Goal: Task Accomplishment & Management: Use online tool/utility

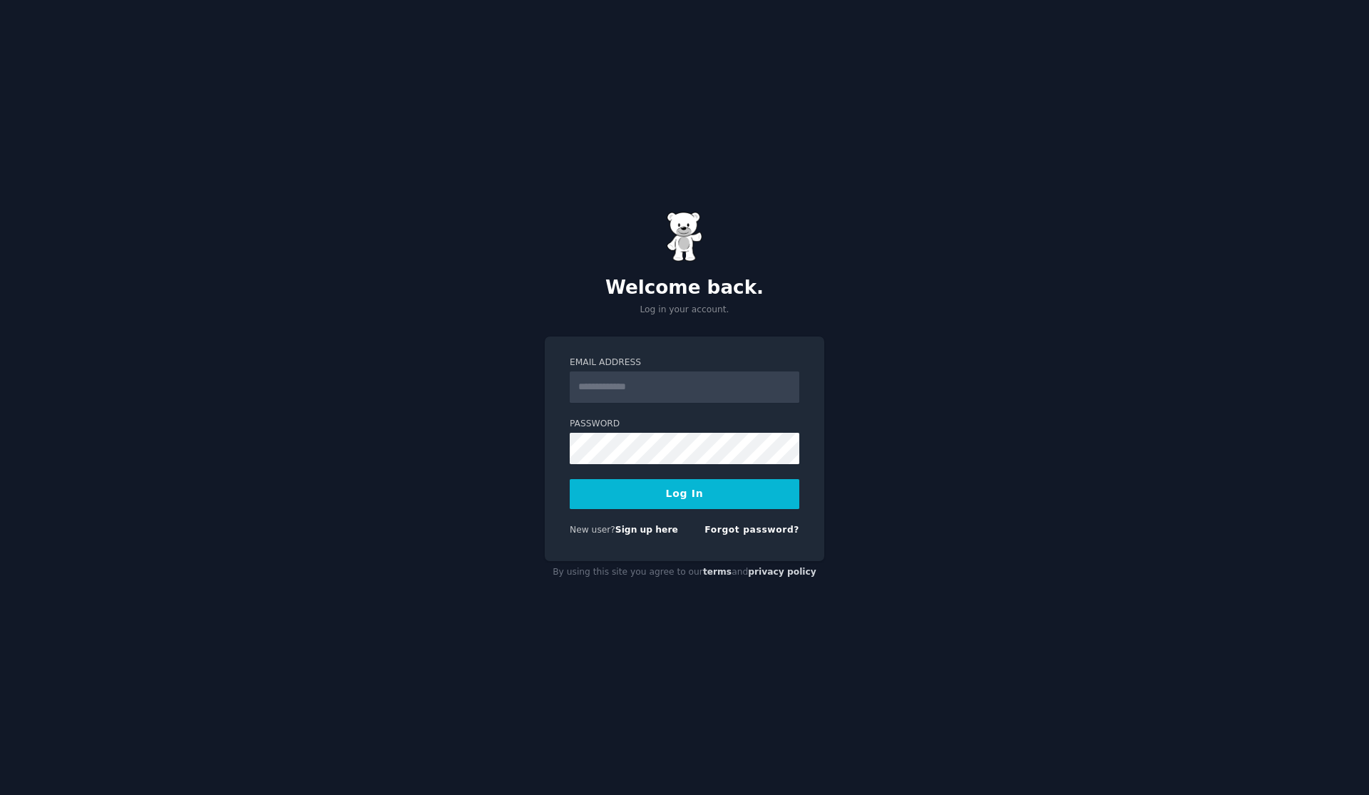
click at [677, 376] on input "Email Address" at bounding box center [685, 386] width 230 height 31
click at [667, 381] on input "Email Address" at bounding box center [685, 386] width 230 height 31
type input "**********"
click at [570, 479] on button "Log In" at bounding box center [685, 494] width 230 height 30
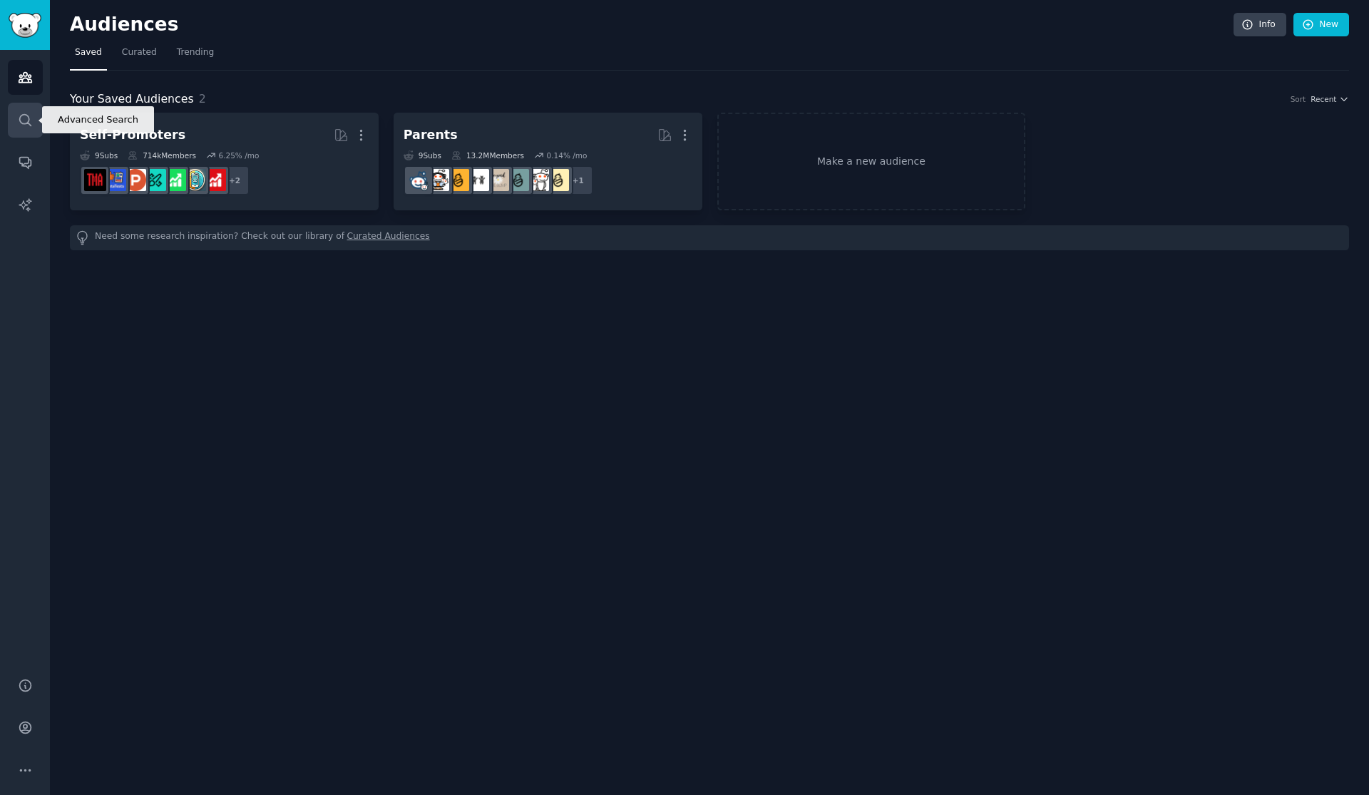
click at [29, 113] on icon "Sidebar" at bounding box center [25, 120] width 15 height 15
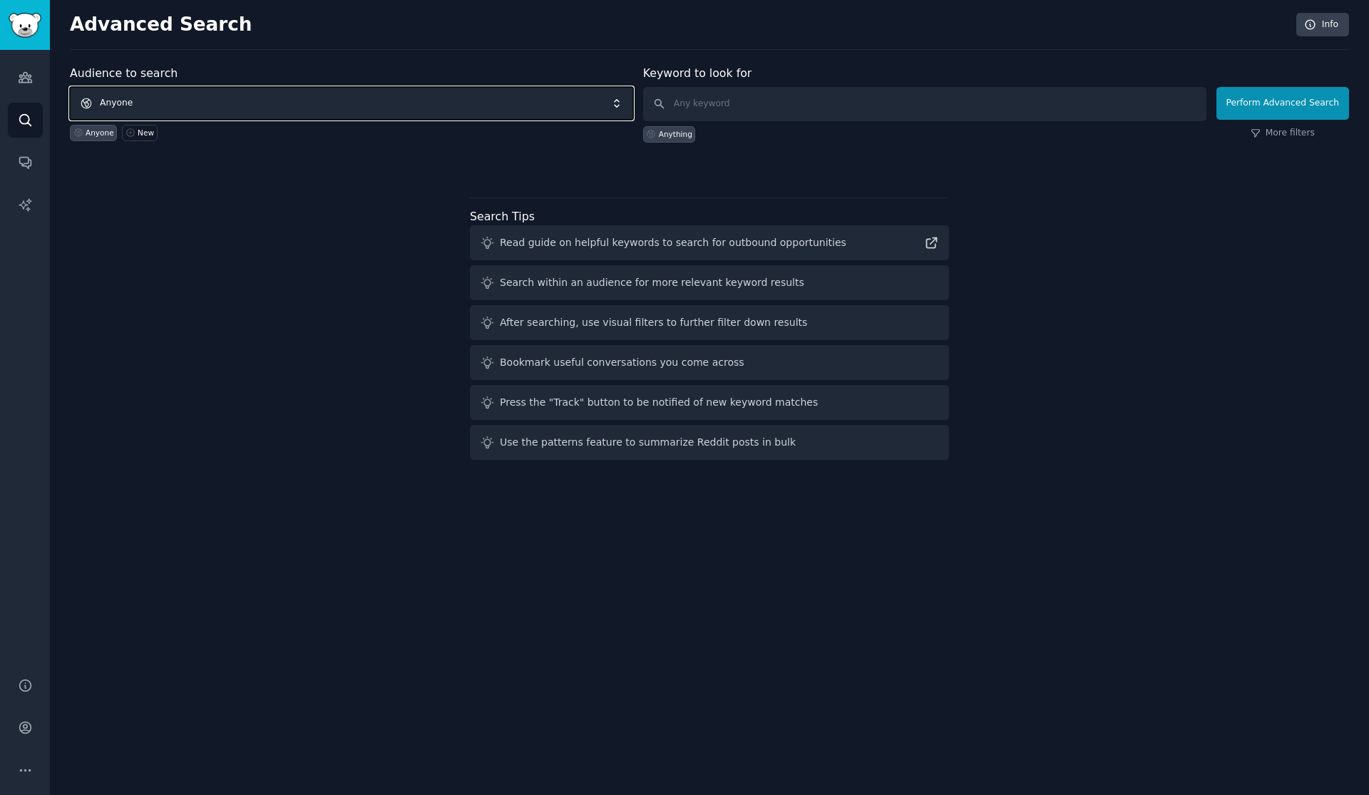
click at [163, 107] on span "Anyone" at bounding box center [351, 103] width 563 height 33
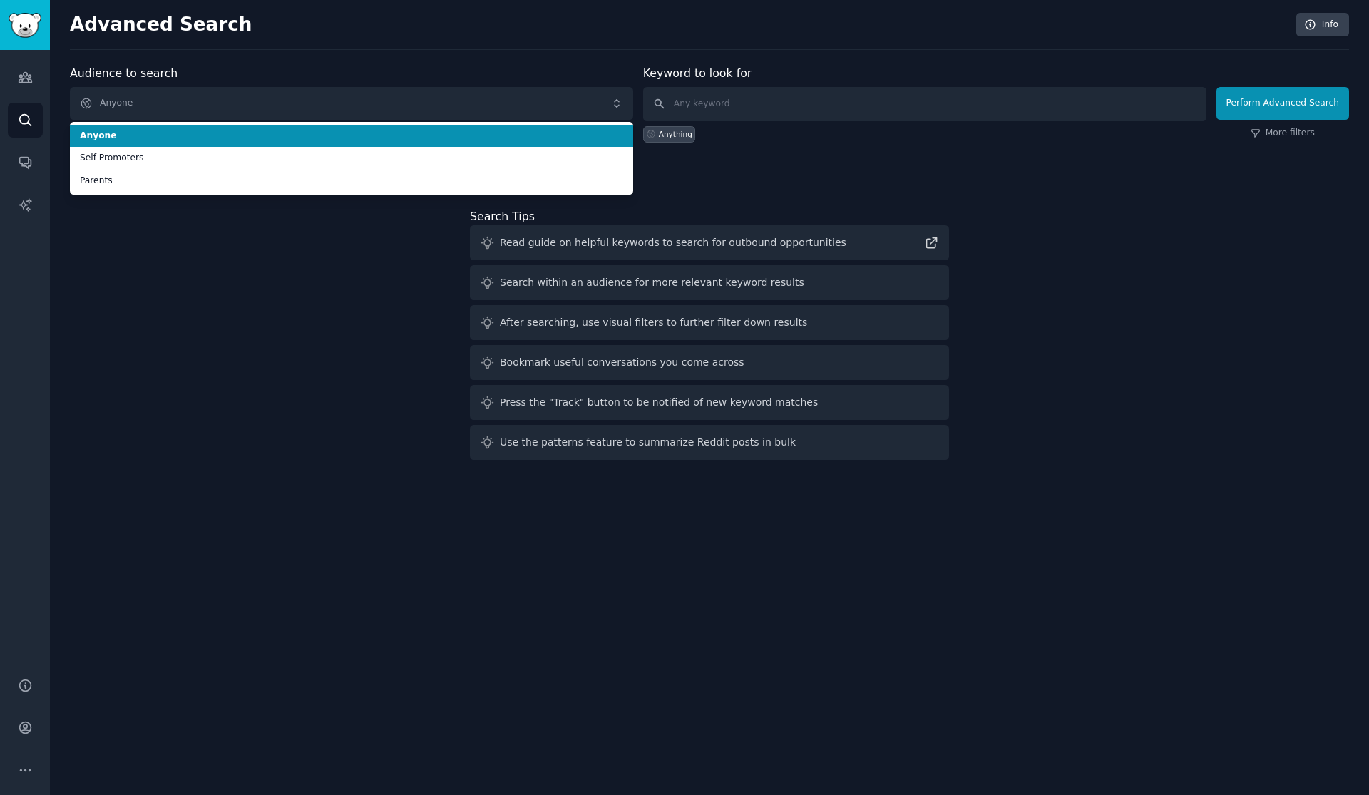
click at [220, 129] on li "Anyone" at bounding box center [351, 136] width 563 height 23
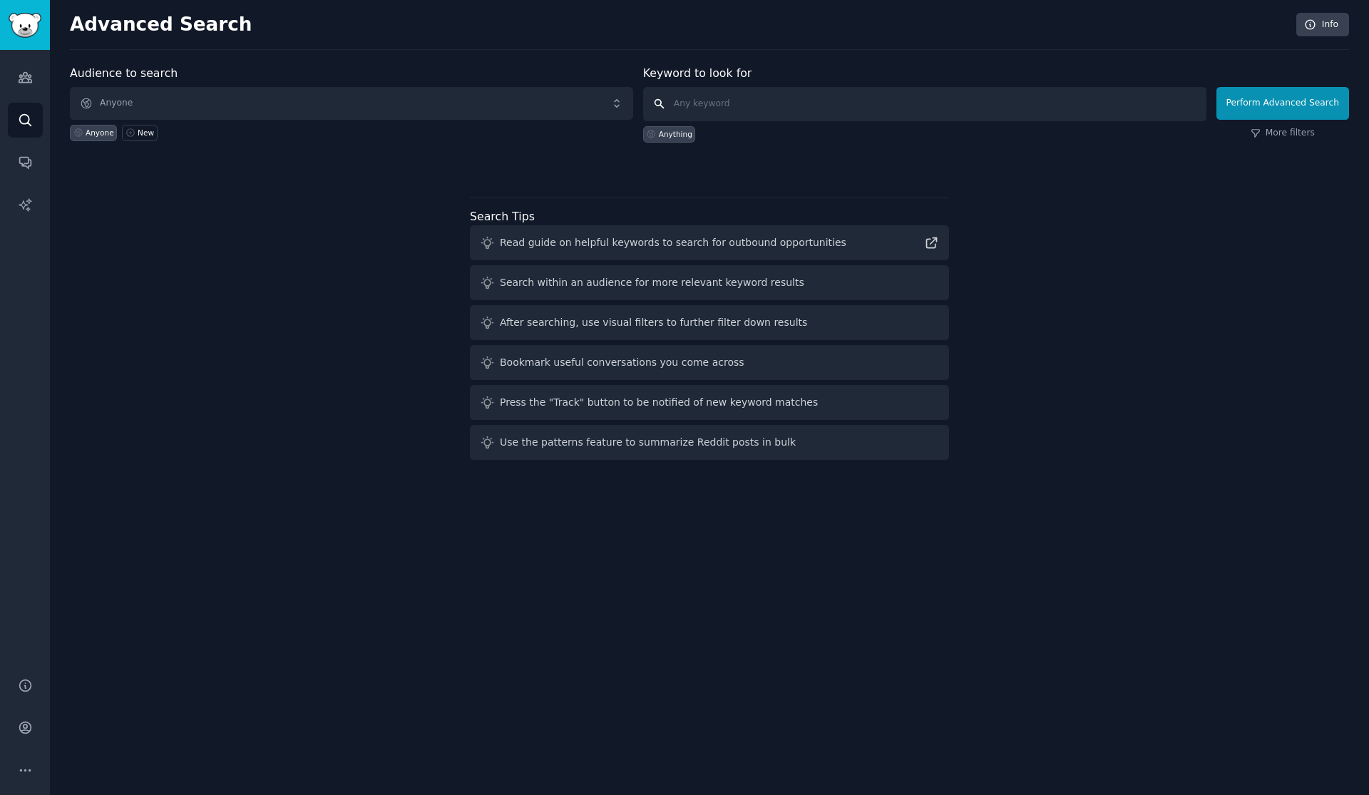
type input "d"
type input "home care center"
click button "Perform Advanced Search" at bounding box center [1282, 103] width 133 height 33
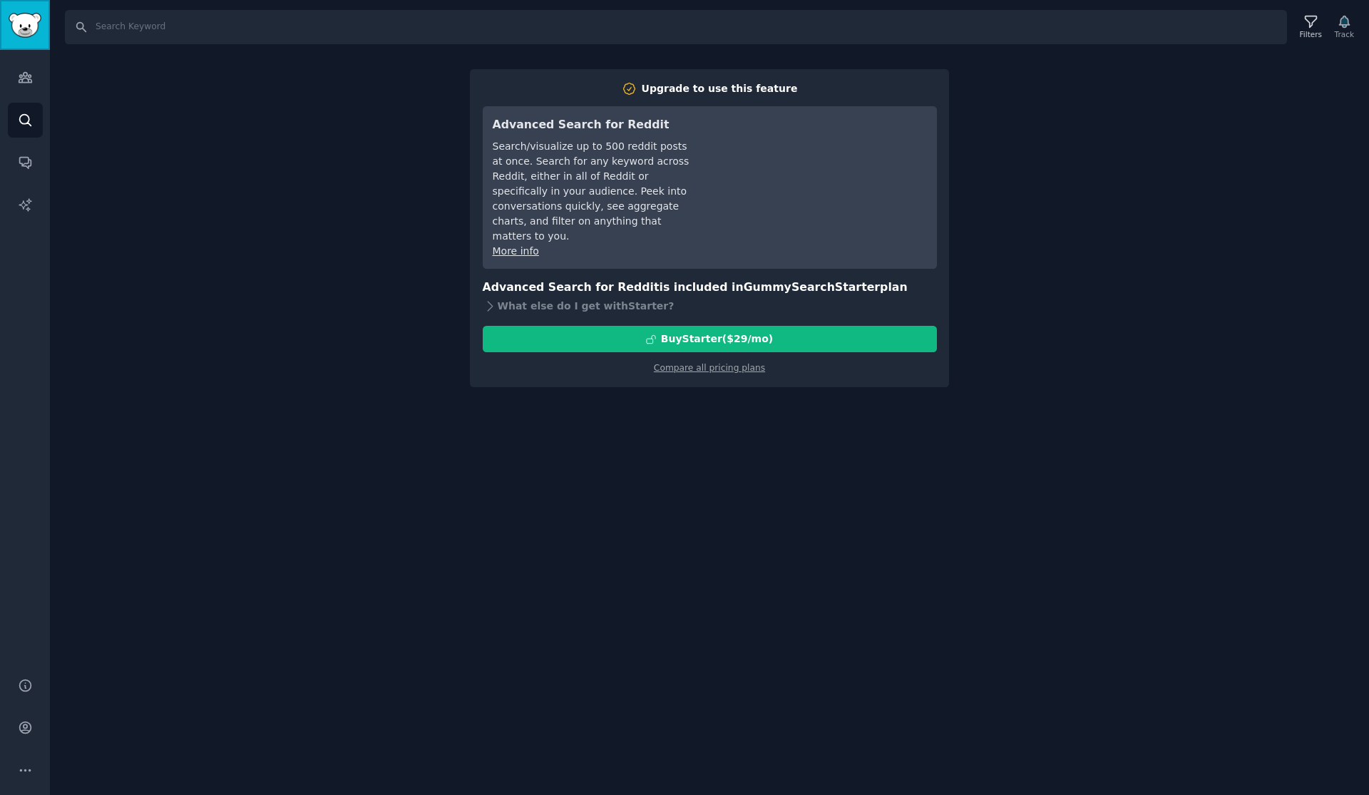
click at [26, 26] on img "Sidebar" at bounding box center [25, 25] width 33 height 25
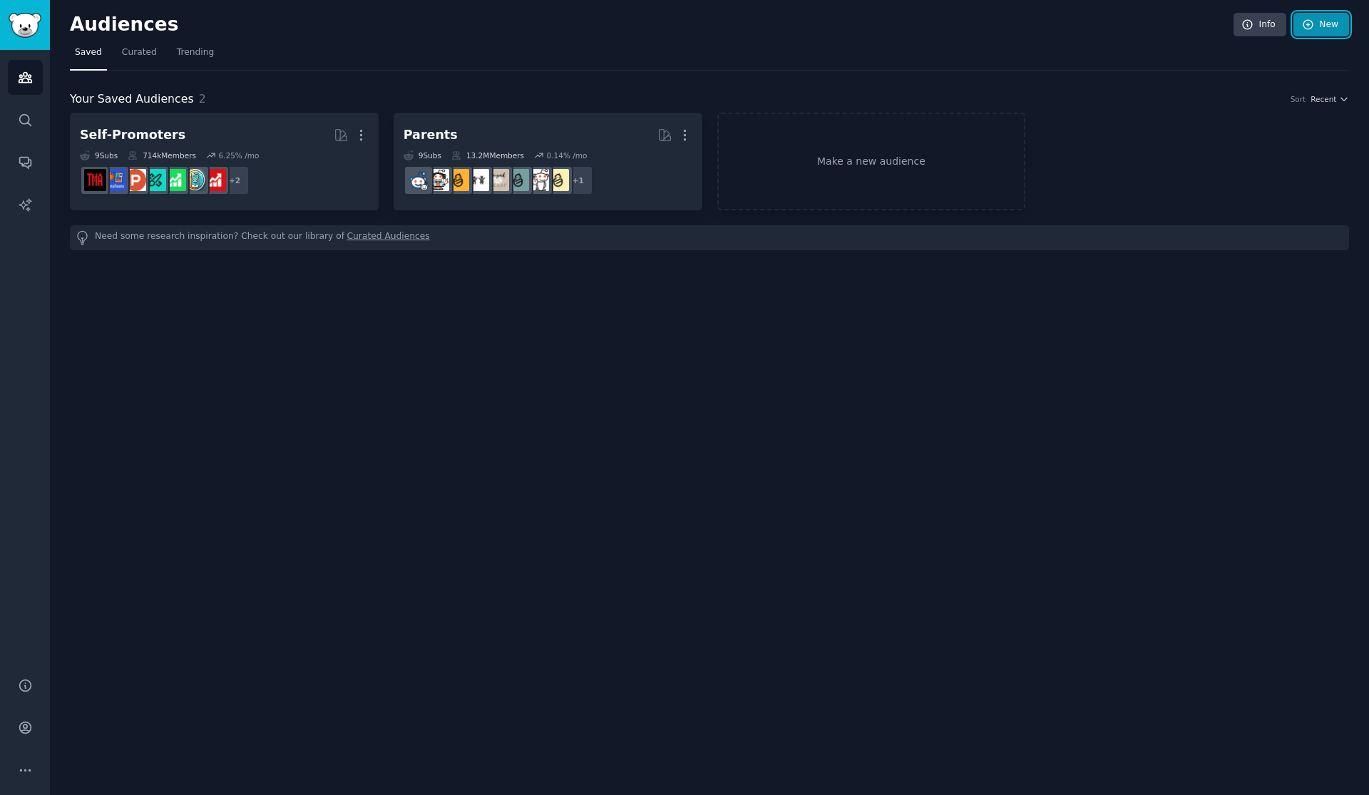
click at [1328, 17] on link "New" at bounding box center [1321, 25] width 56 height 24
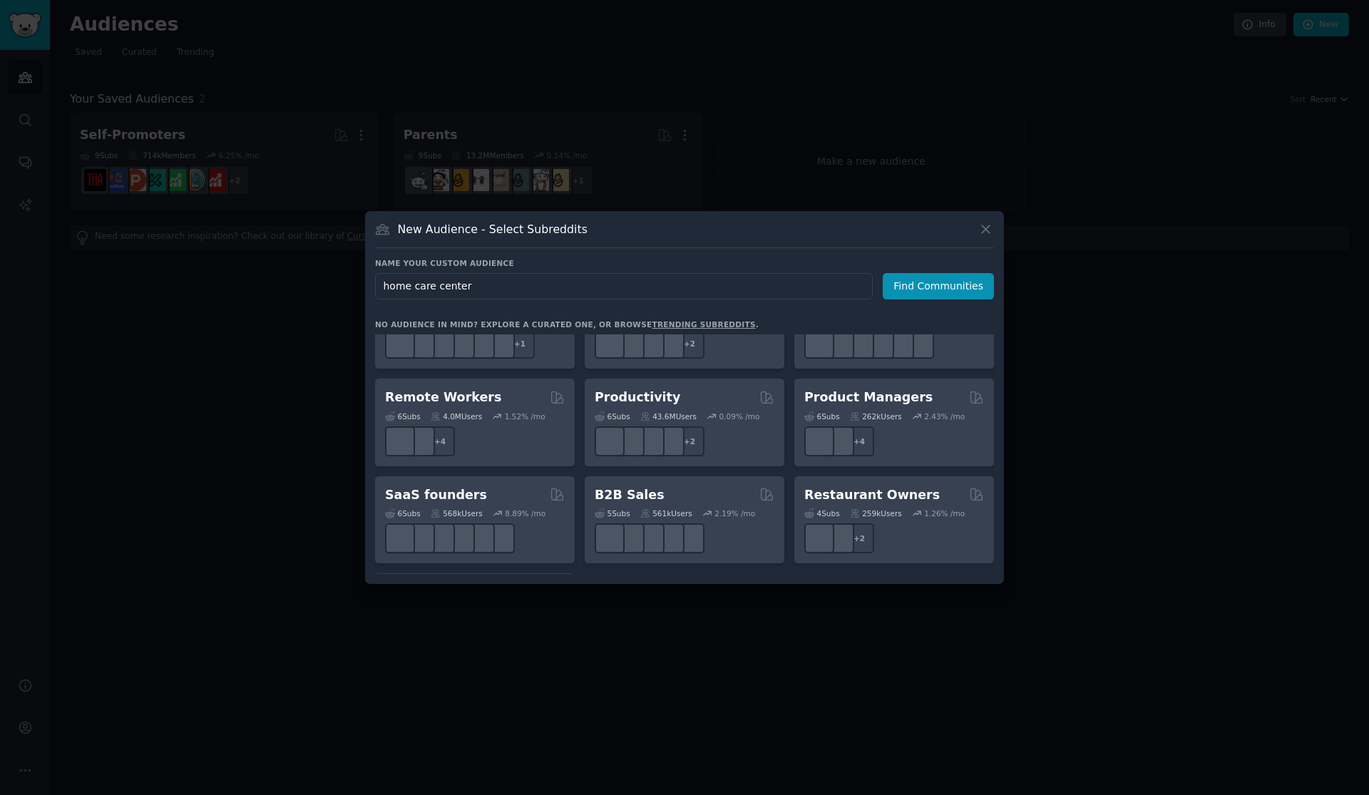
scroll to position [1112, 0]
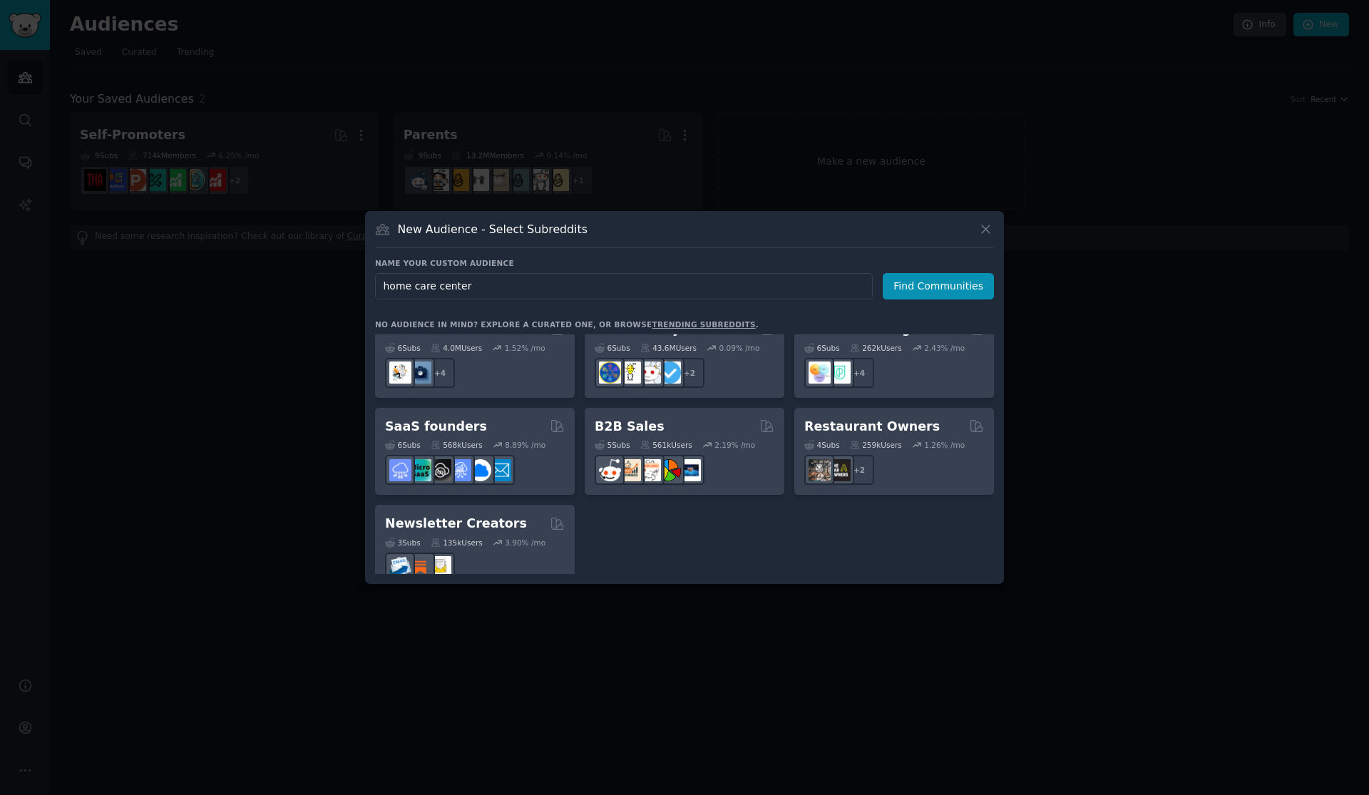
click at [395, 287] on input "home care center" at bounding box center [624, 286] width 498 height 26
type input "elderly home care center"
click at [930, 287] on button "Find Communities" at bounding box center [938, 286] width 111 height 26
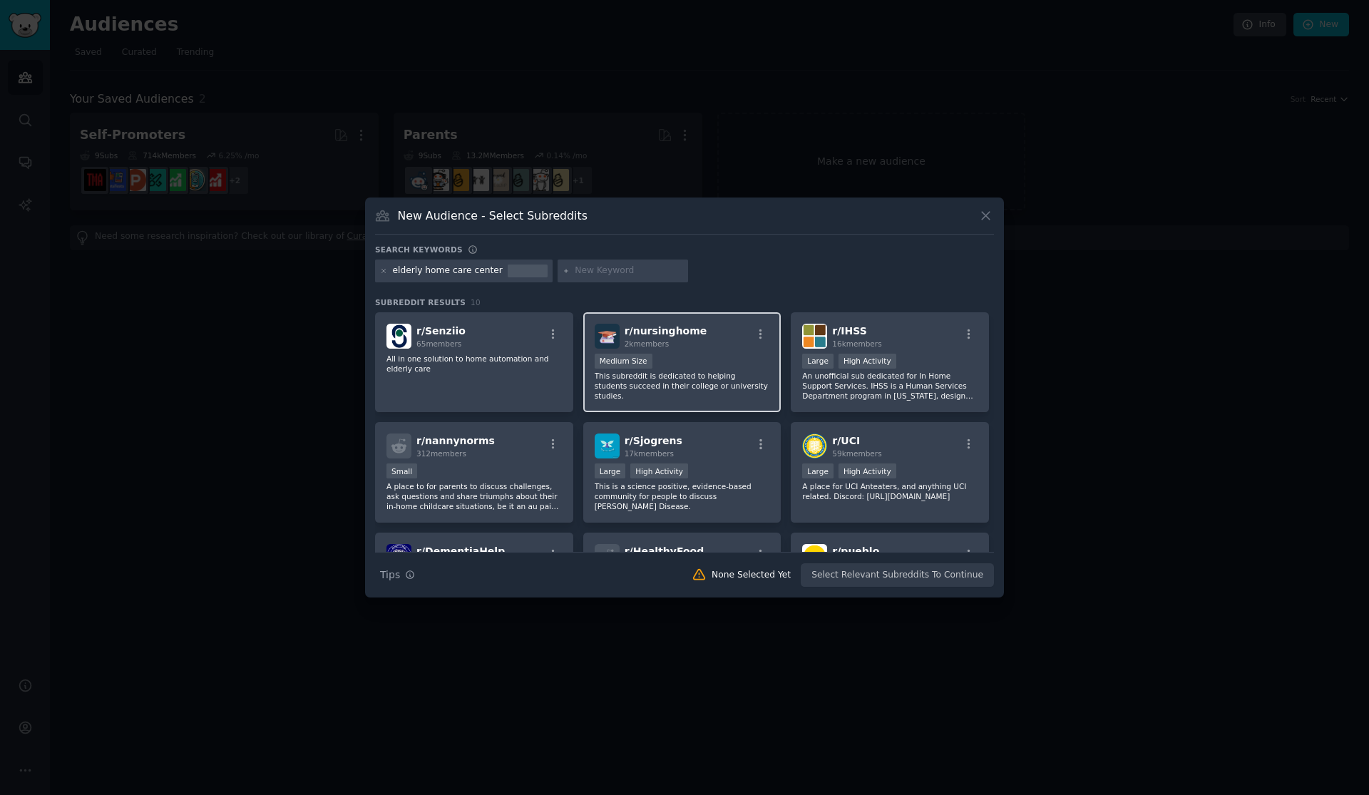
click at [704, 356] on div "Medium Size" at bounding box center [682, 363] width 175 height 18
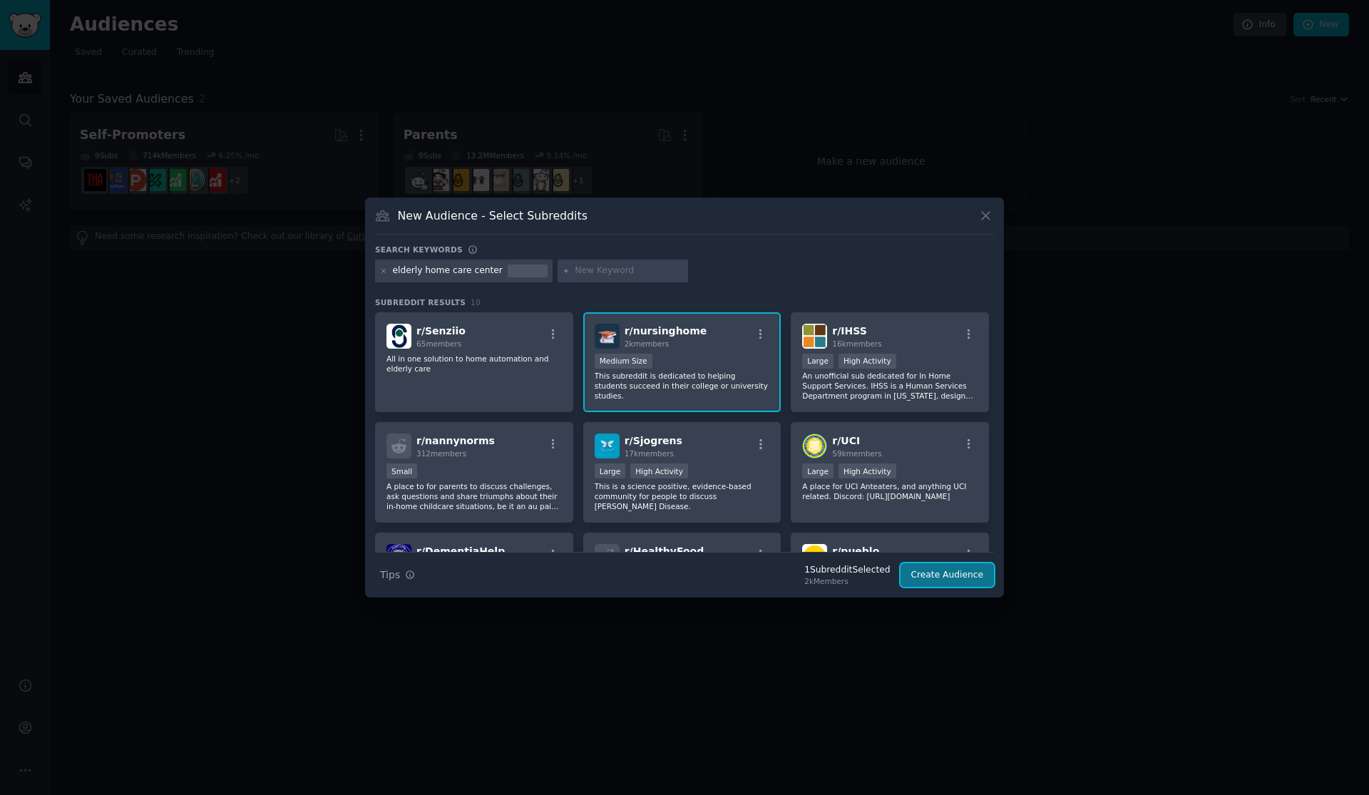
click at [915, 580] on button "Create Audience" at bounding box center [948, 575] width 94 height 24
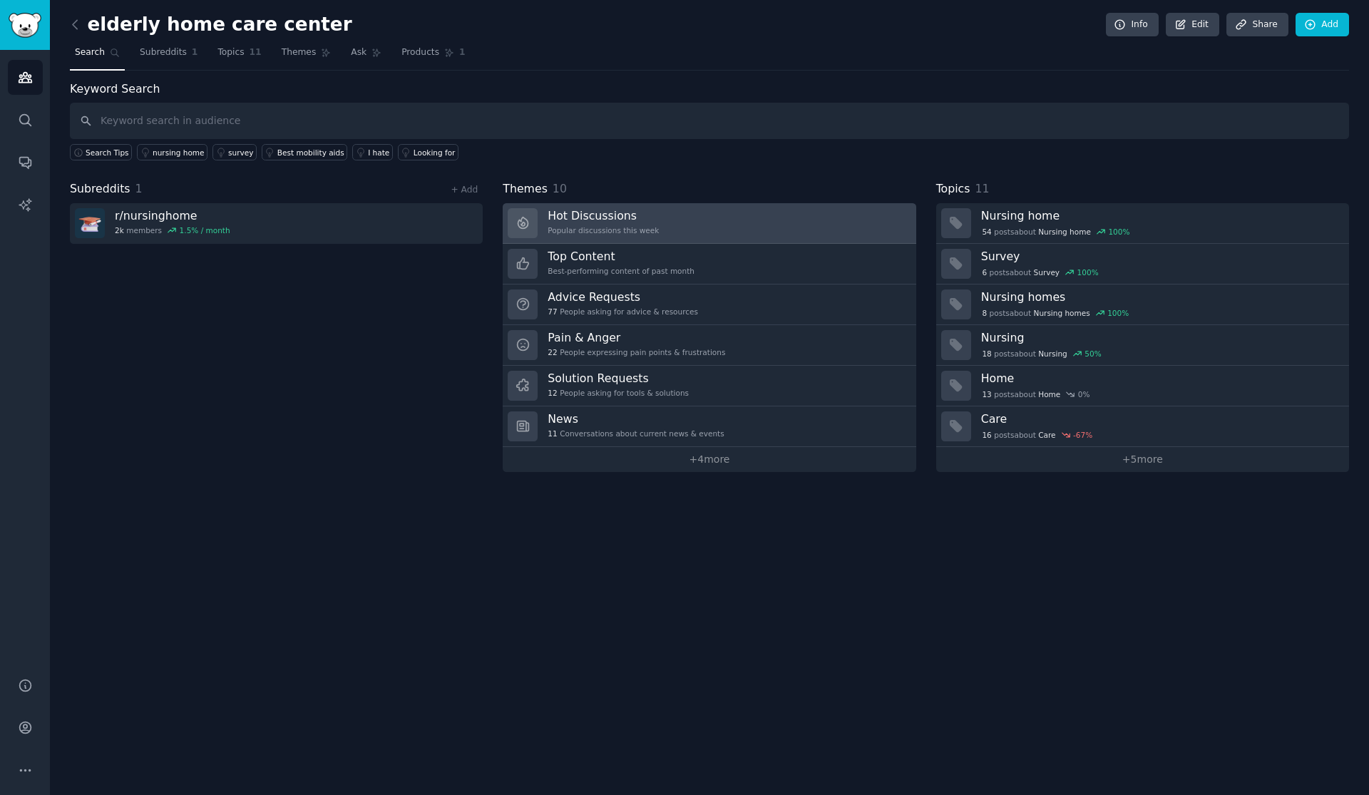
click at [659, 217] on h3 "Hot Discussions" at bounding box center [603, 215] width 111 height 15
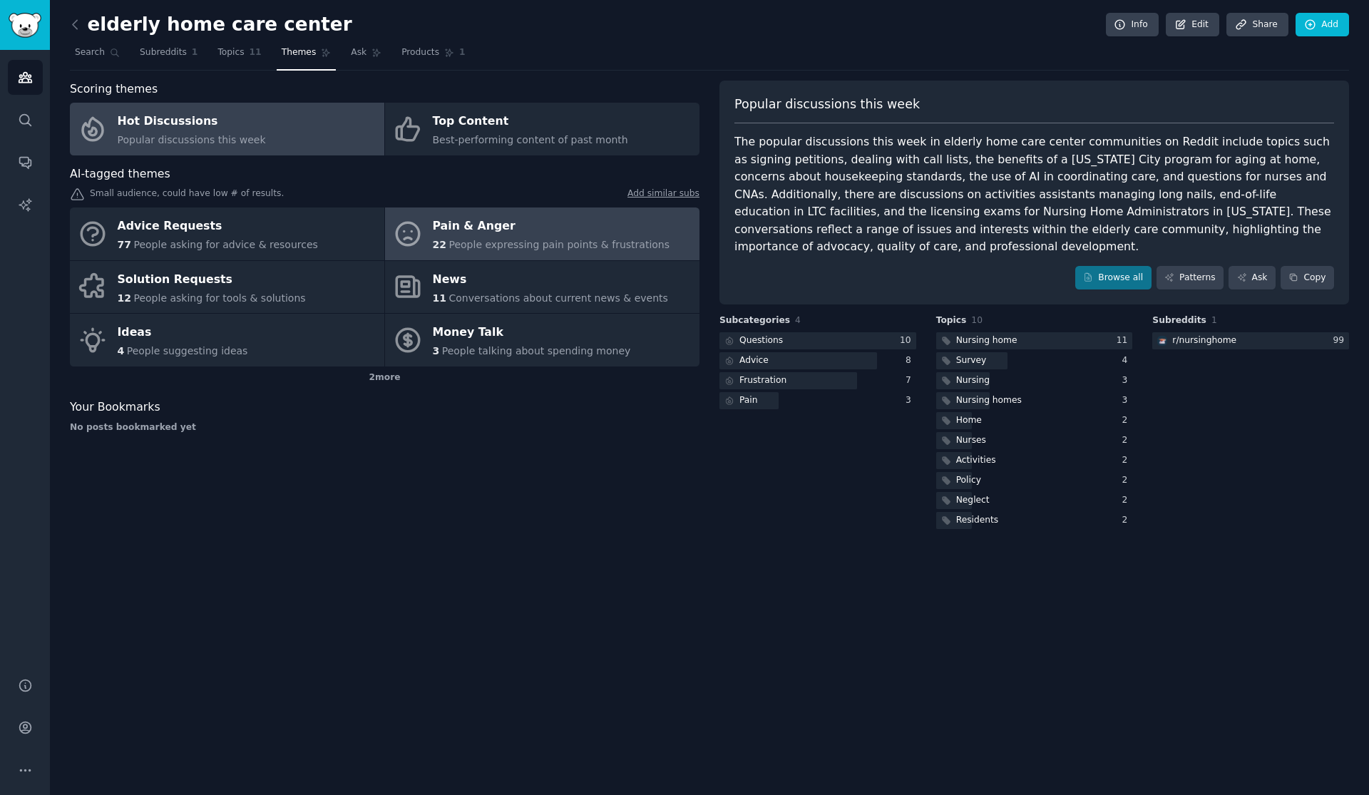
click at [543, 220] on div "Pain & Anger" at bounding box center [551, 226] width 237 height 23
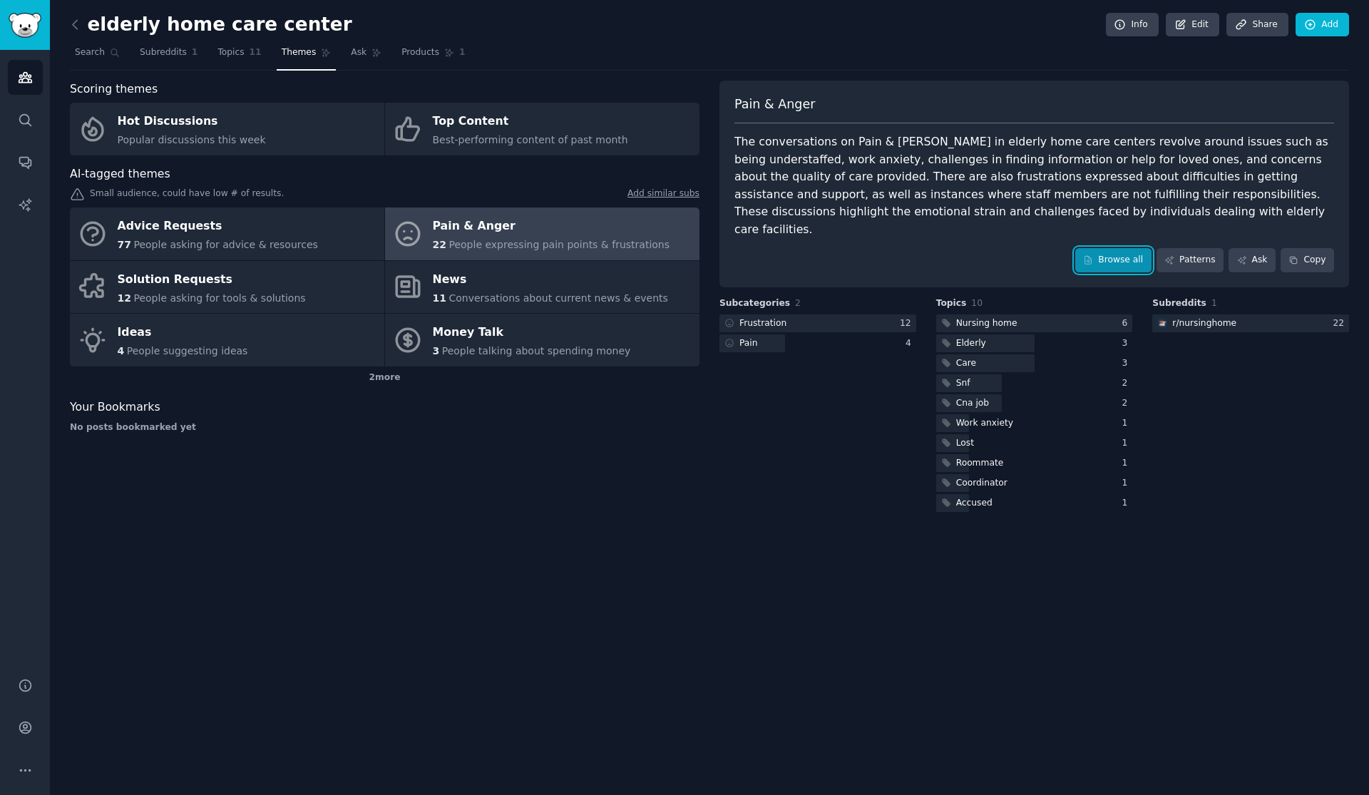
click at [1104, 270] on link "Browse all" at bounding box center [1113, 260] width 76 height 24
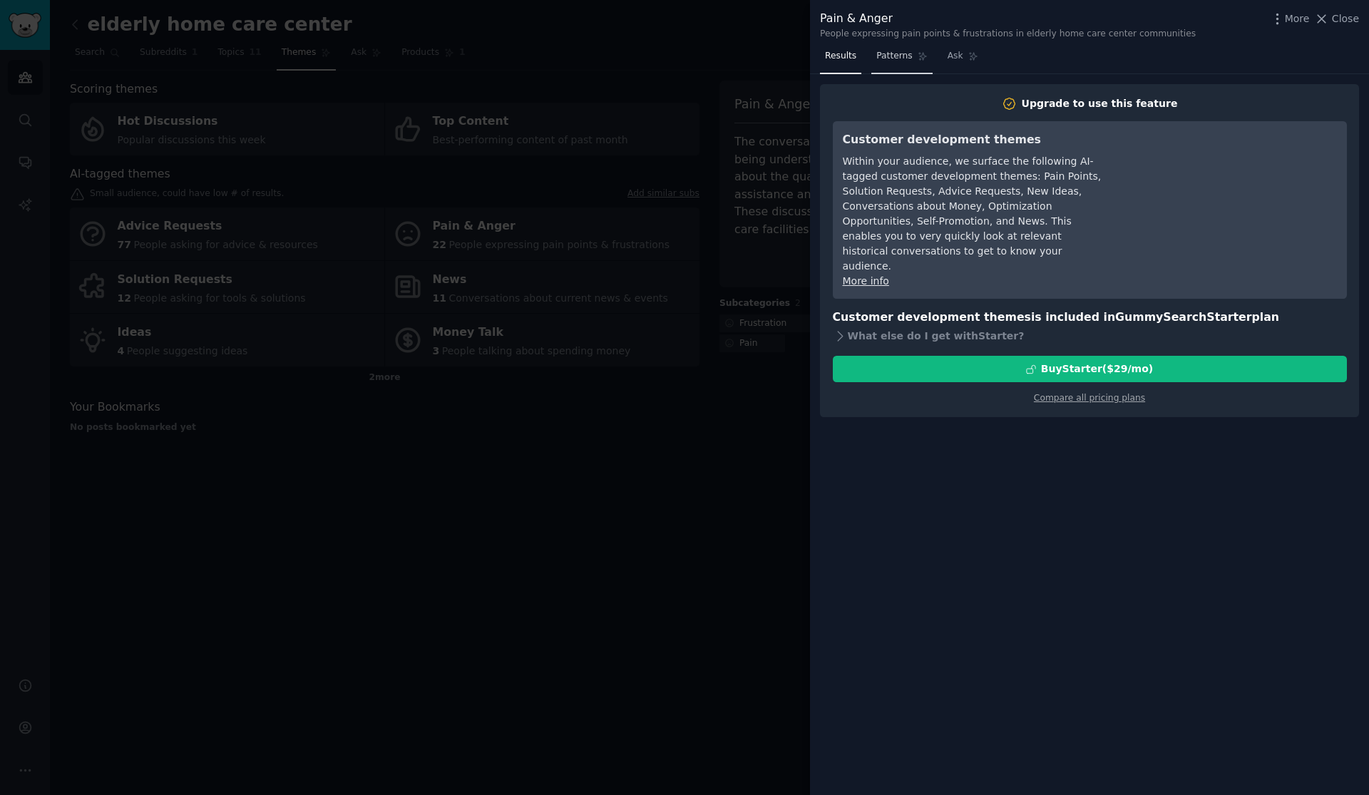
click at [899, 57] on span "Patterns" at bounding box center [894, 56] width 36 height 13
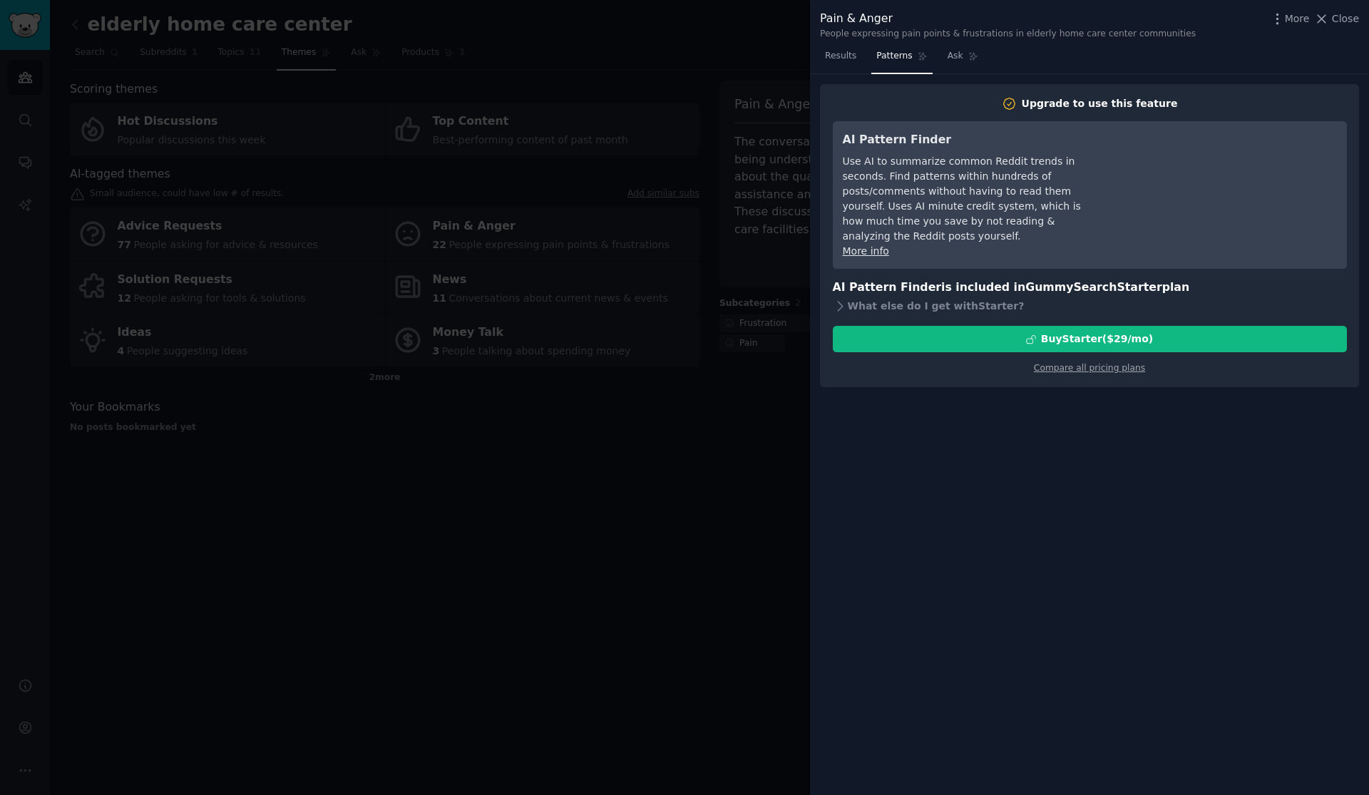
click at [754, 332] on div at bounding box center [684, 397] width 1369 height 795
